Goal: Find specific page/section: Find specific page/section

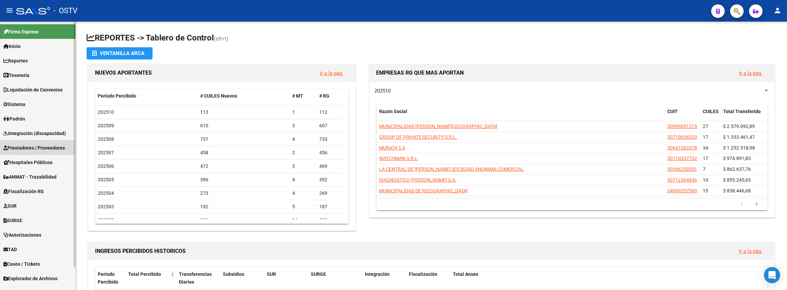
click at [28, 150] on span "Prestadores / Proveedores" at bounding box center [34, 147] width 62 height 7
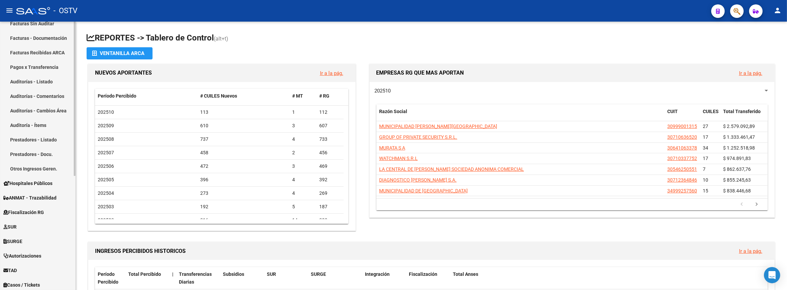
scroll to position [199, 0]
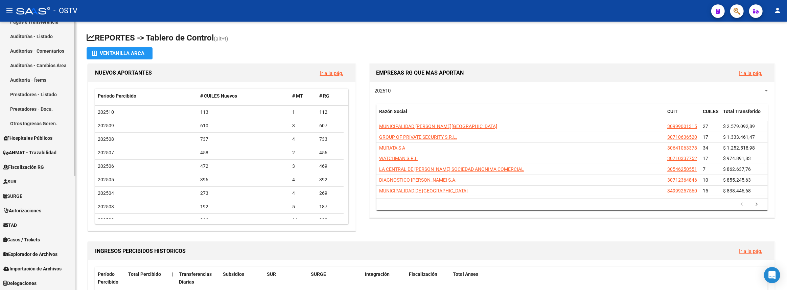
click at [31, 242] on span "Casos / Tickets" at bounding box center [21, 239] width 37 height 7
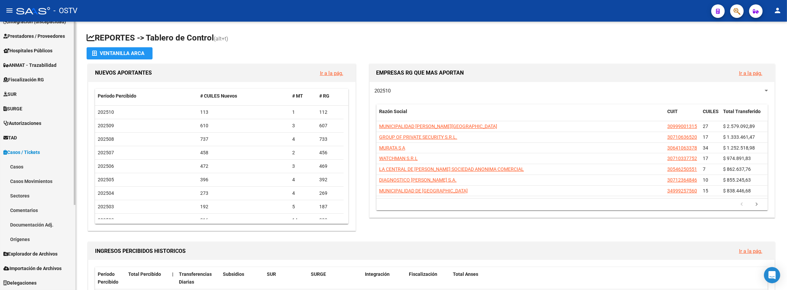
scroll to position [112, 0]
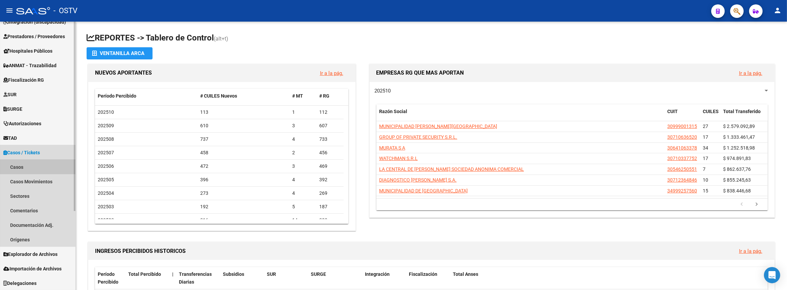
click at [32, 165] on link "Casos" at bounding box center [37, 167] width 75 height 15
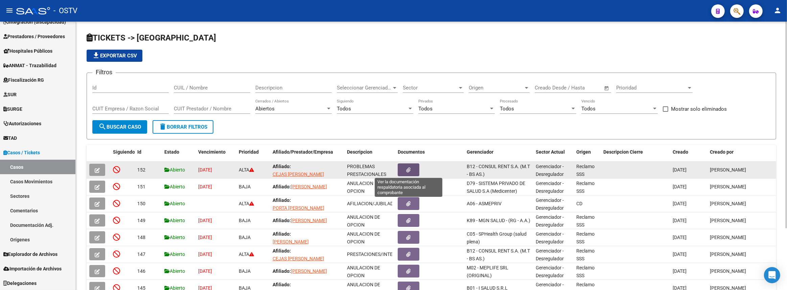
click at [411, 170] on button "button" at bounding box center [409, 170] width 22 height 13
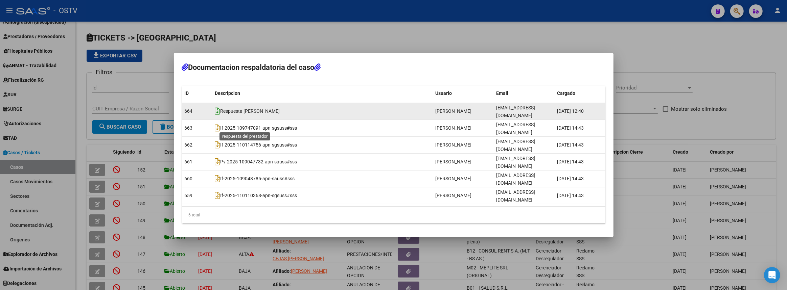
click at [219, 115] on icon at bounding box center [217, 110] width 5 height 7
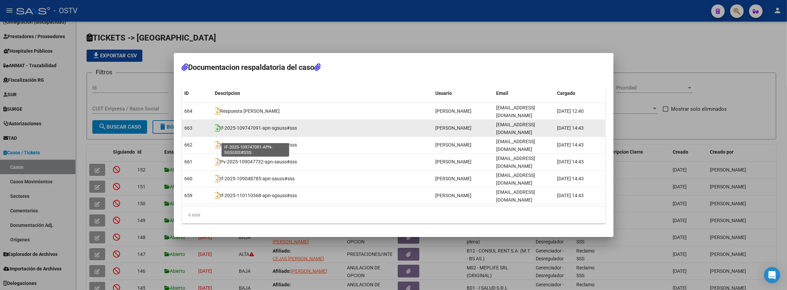
click at [216, 132] on icon at bounding box center [217, 127] width 5 height 7
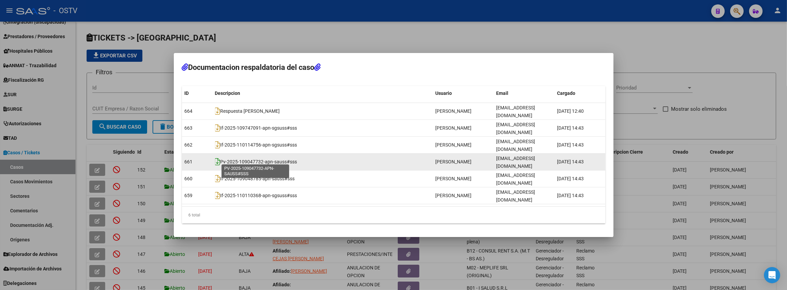
click at [217, 159] on icon at bounding box center [217, 161] width 5 height 7
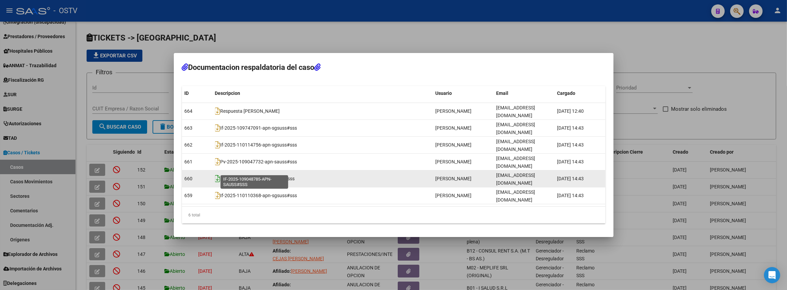
click at [215, 175] on icon at bounding box center [217, 178] width 5 height 7
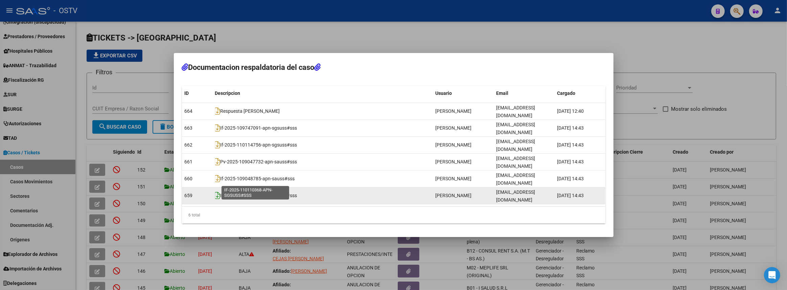
click at [217, 192] on icon at bounding box center [217, 195] width 5 height 7
